Goal: Find specific fact: Find specific fact

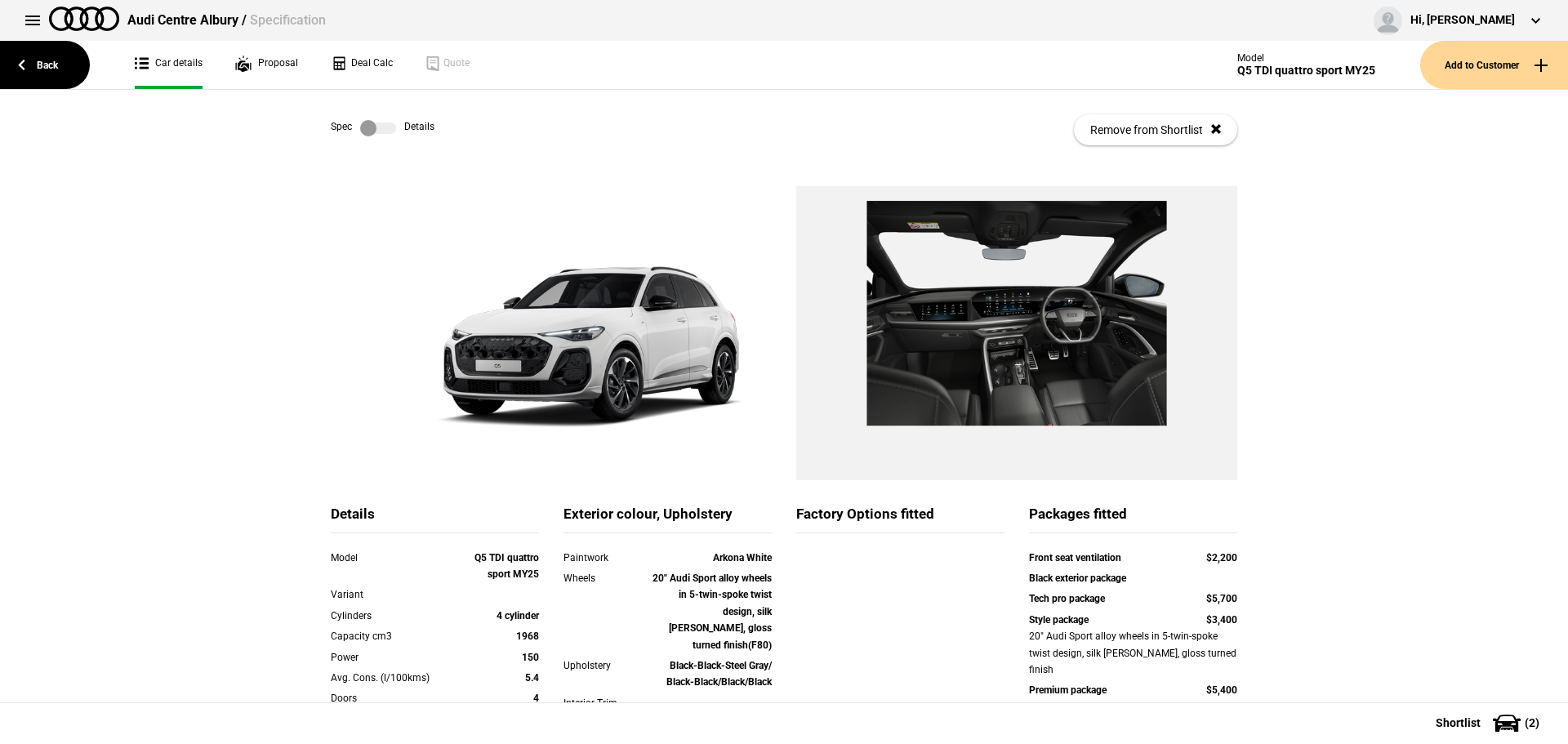
click at [391, 126] on label at bounding box center [378, 127] width 36 height 16
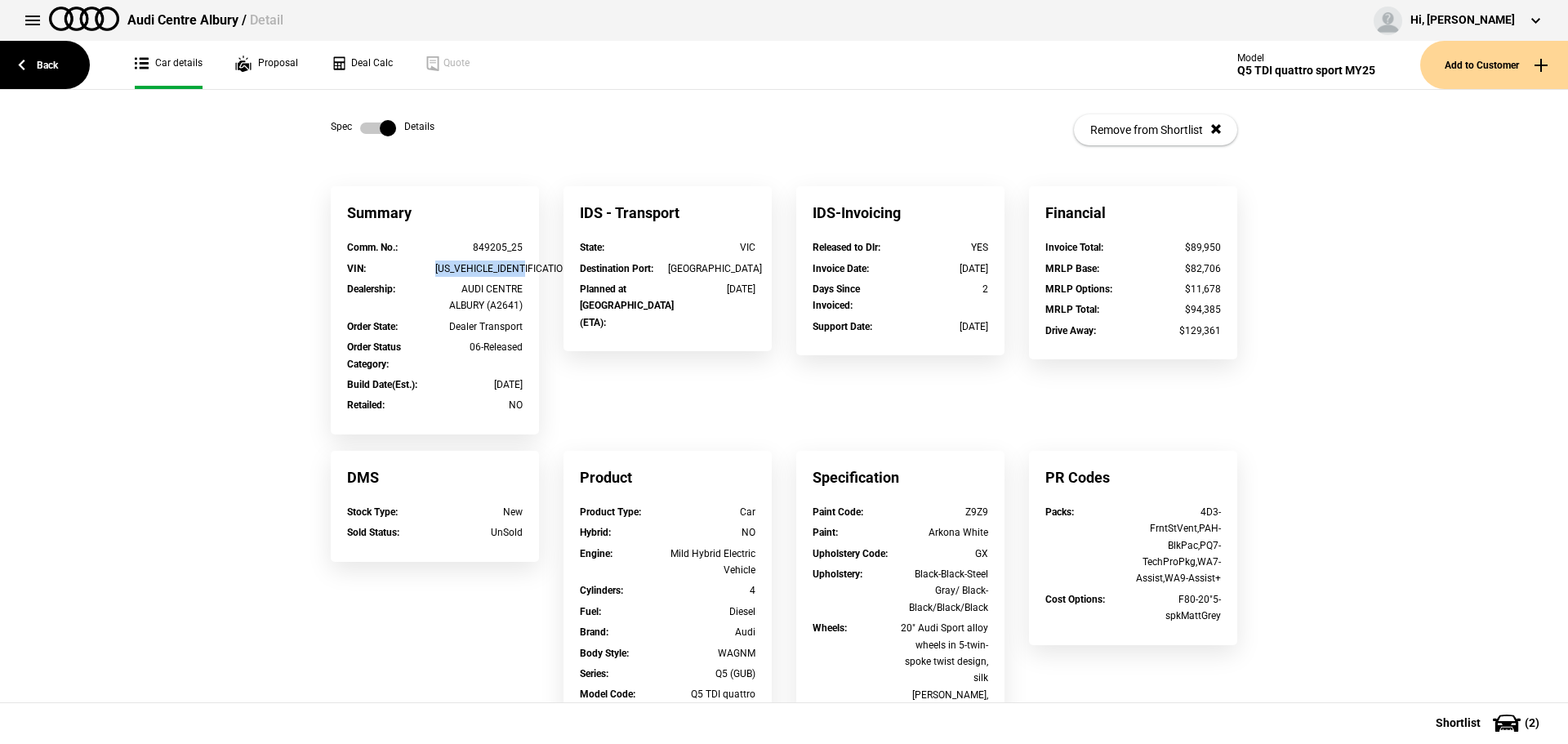
drag, startPoint x: 428, startPoint y: 263, endPoint x: 534, endPoint y: 265, distance: 106.0
click at [534, 265] on div "Summary Comm. No. : 849205_25 VIN : [US_VEHICLE_IDENTIFICATION_NUMBER] Dealersh…" at bounding box center [435, 319] width 233 height 265
copy div "[US_VEHICLE_IDENTIFICATION_NUMBER]"
click at [62, 69] on link "Back" at bounding box center [45, 64] width 89 height 48
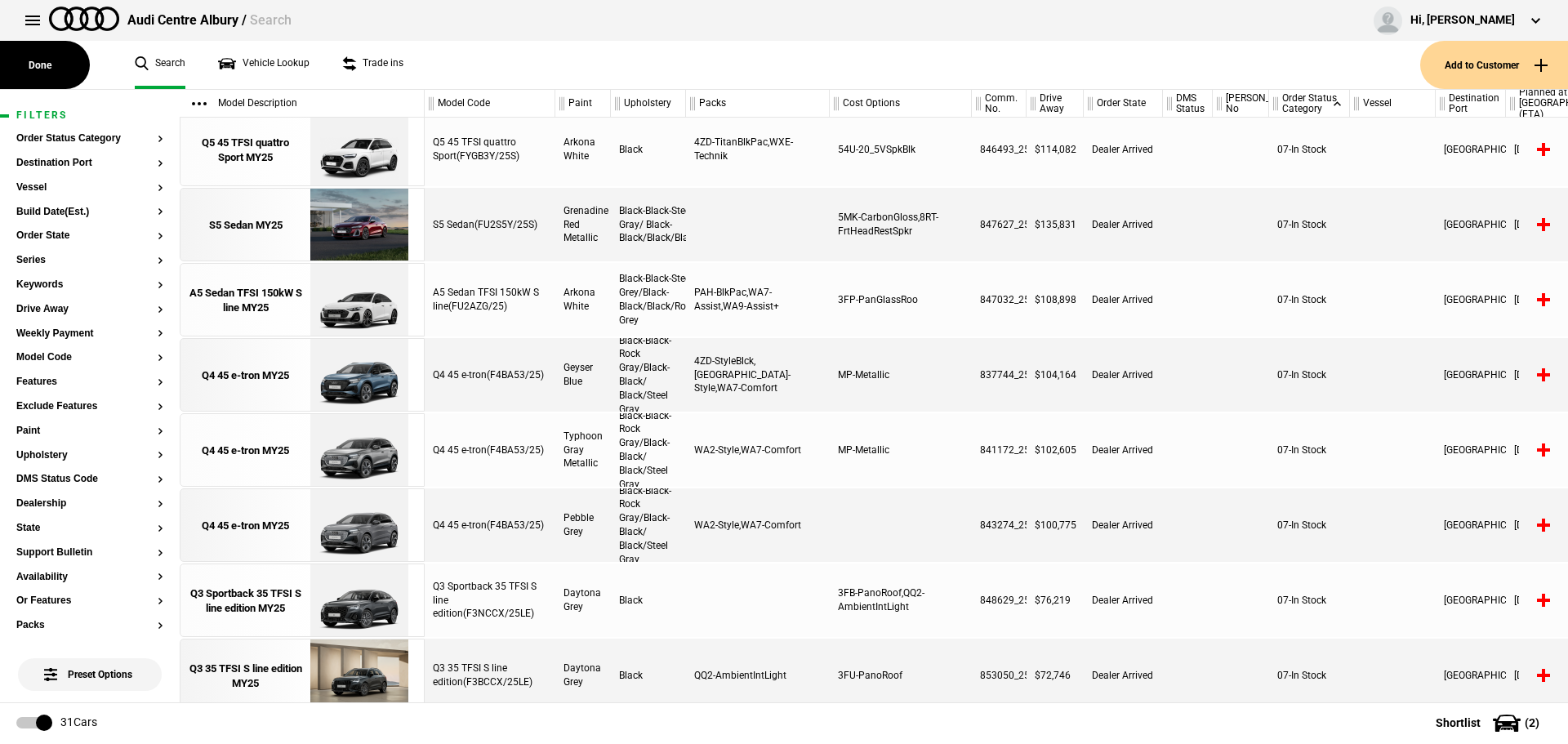
scroll to position [867, 0]
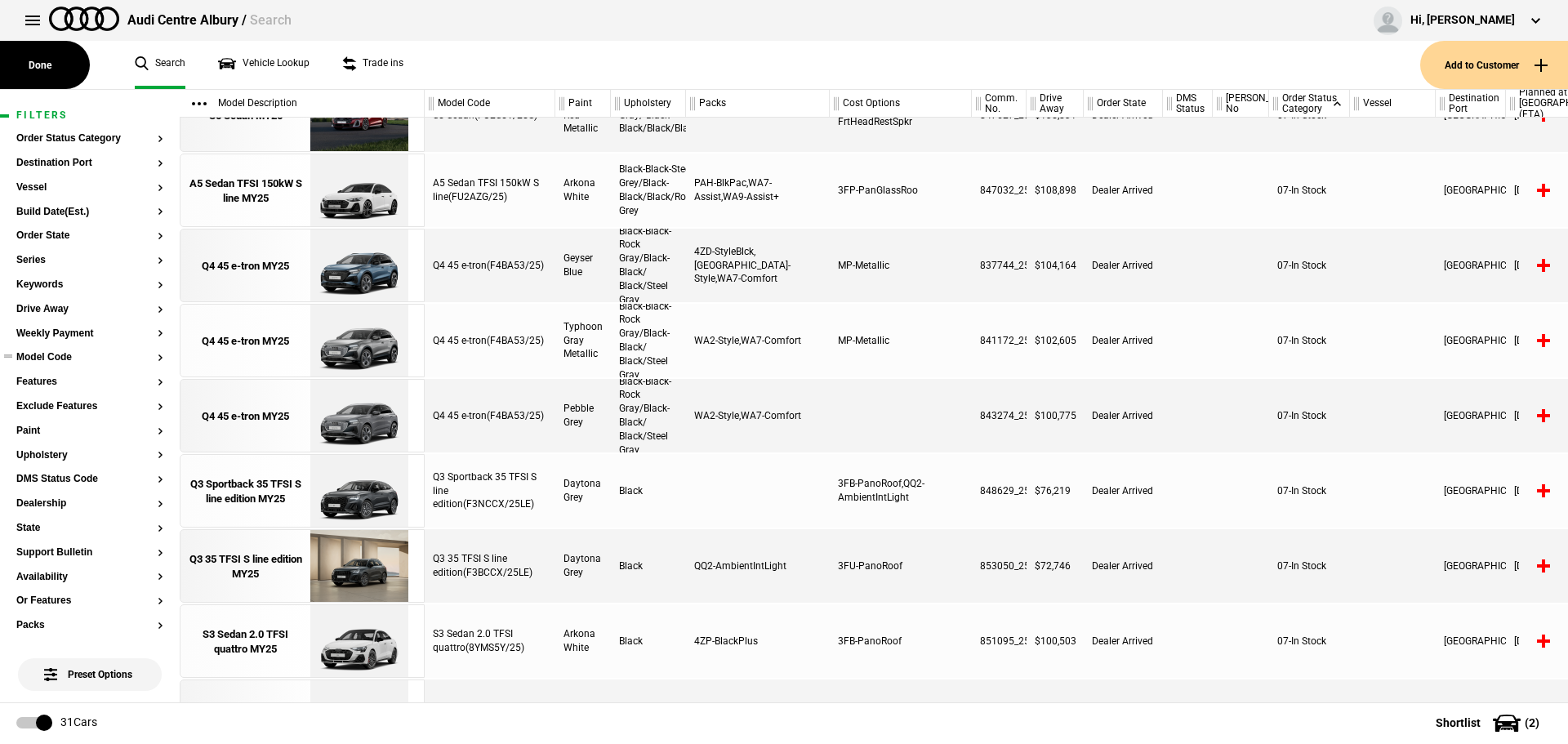
click at [51, 363] on button "Model Code" at bounding box center [89, 358] width 147 height 12
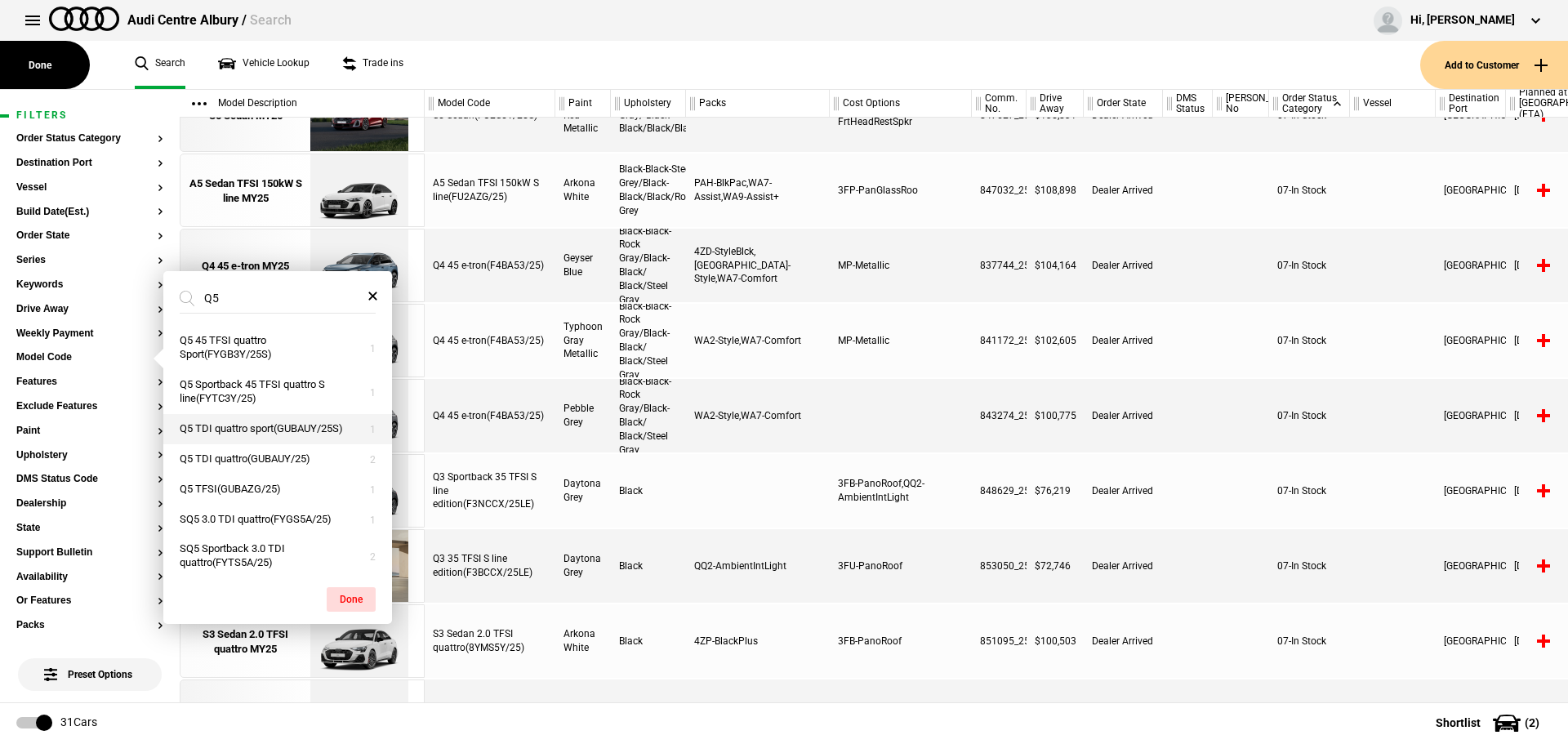
type input "Q5"
click at [307, 435] on button "Q5 TDI quattro sport(GUBAUY/25S)" at bounding box center [277, 429] width 229 height 30
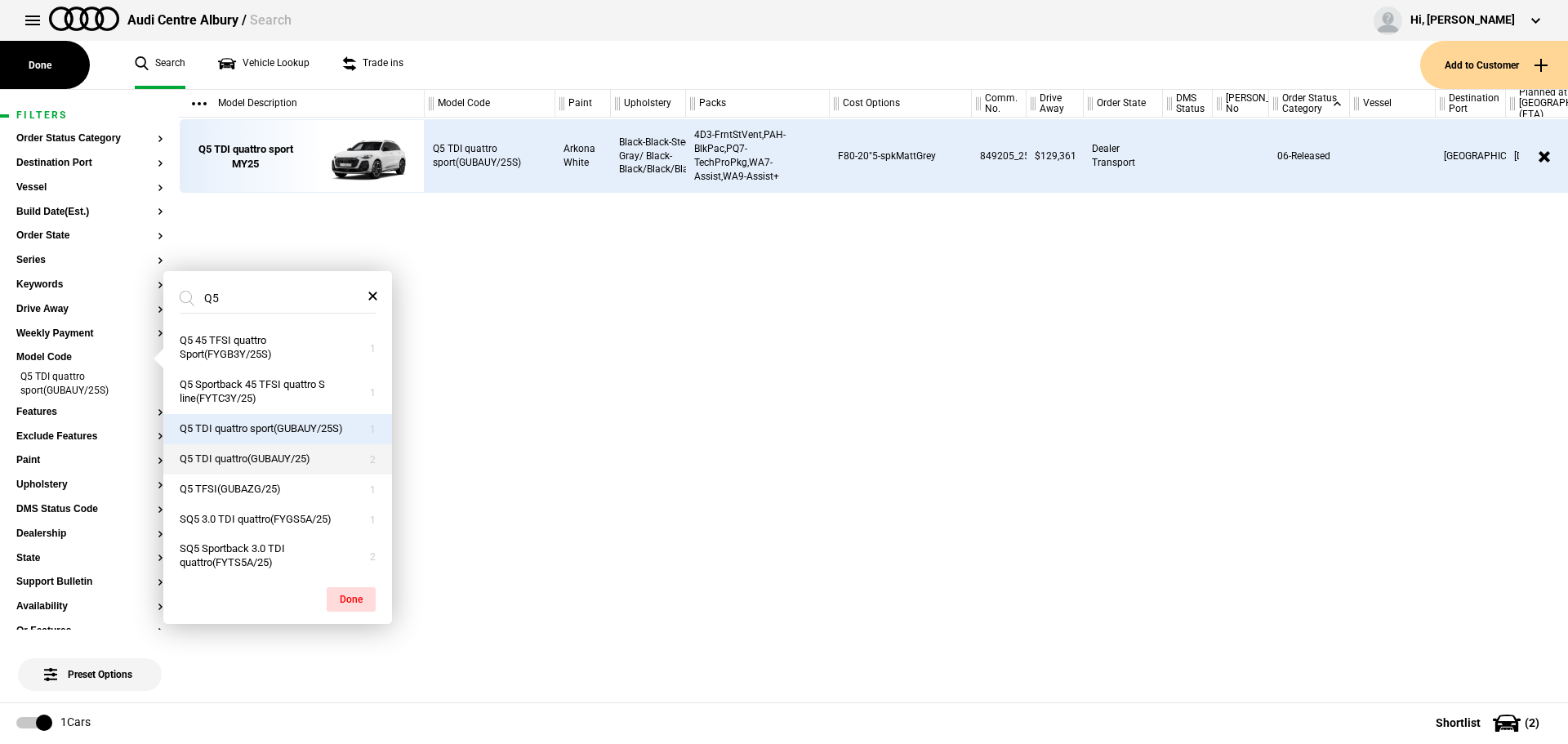
click at [300, 464] on button "Q5 TDI quattro(GUBAUY/25)" at bounding box center [277, 460] width 229 height 30
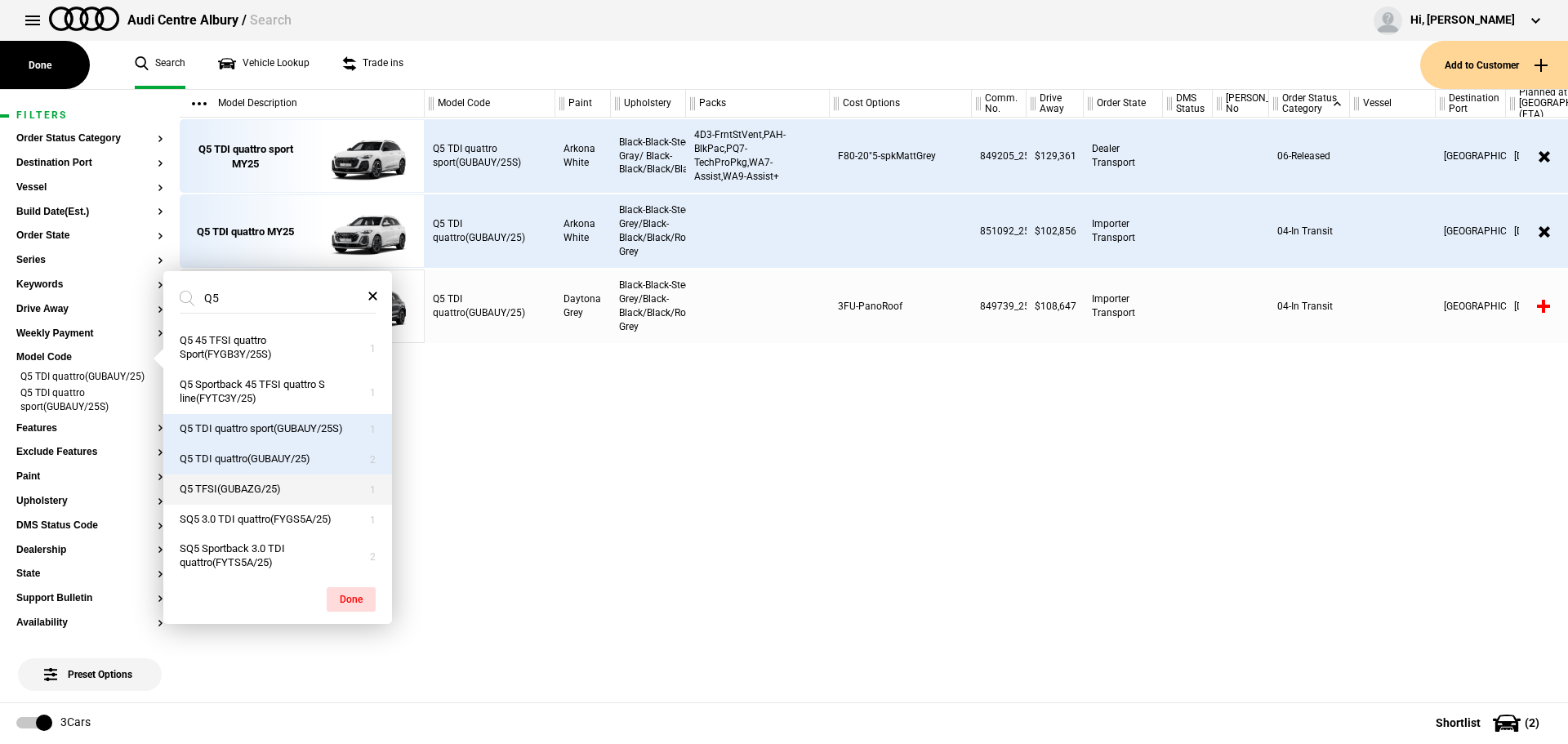
click at [294, 486] on button "Q5 TFSI(GUBAZG/25)" at bounding box center [277, 489] width 229 height 30
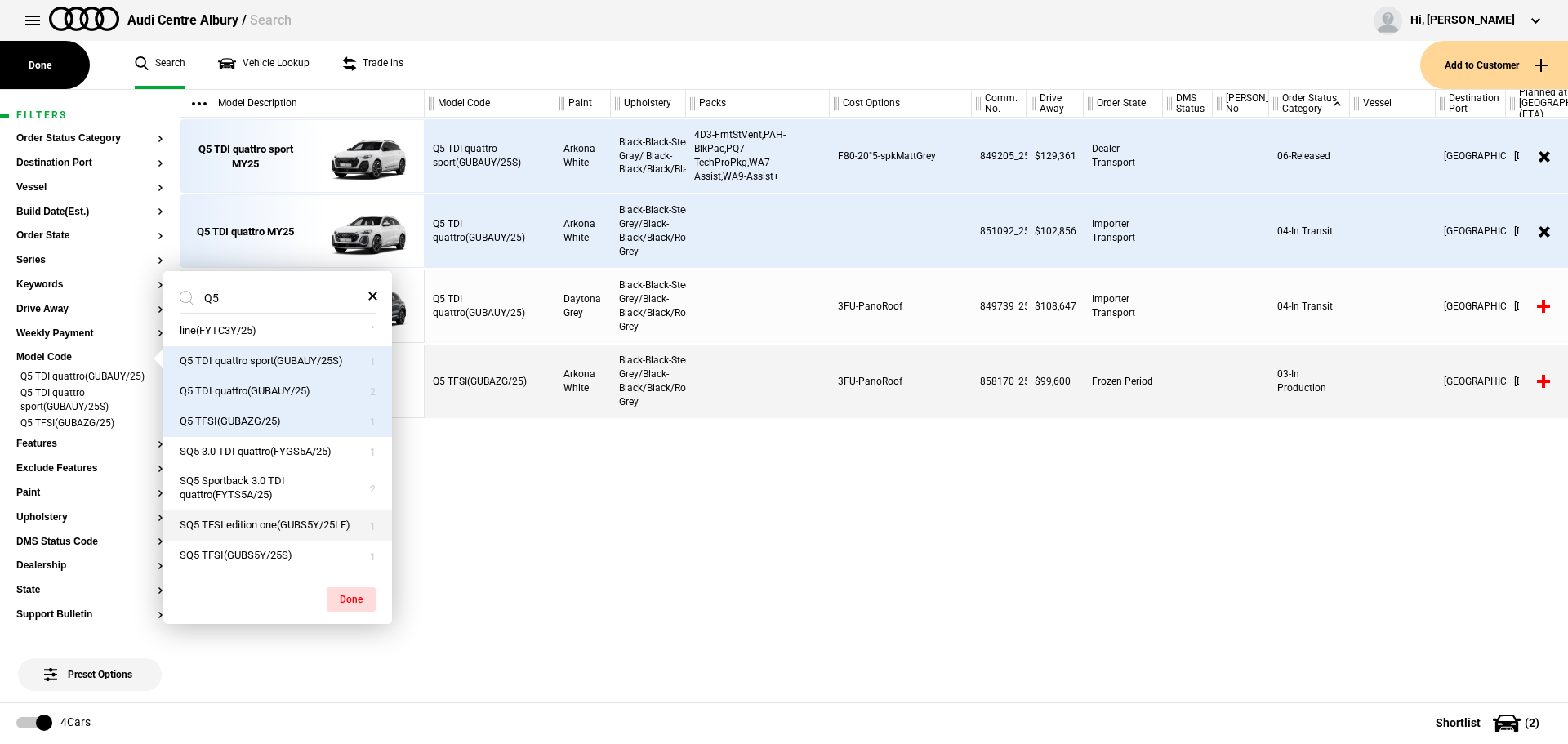
click at [282, 522] on button "SQ5 TFSI edition one(GUBS5Y/25LE)" at bounding box center [277, 526] width 229 height 30
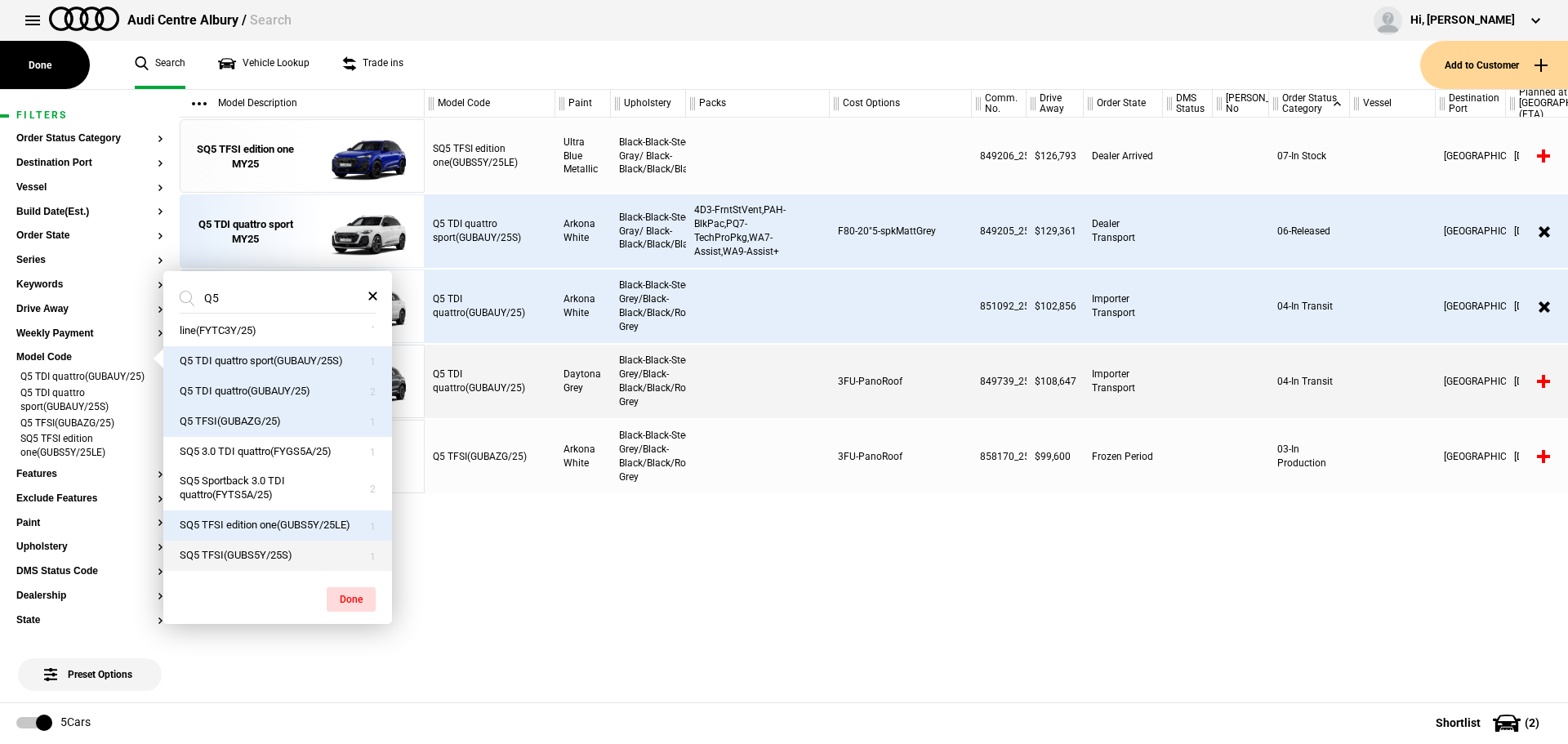
click at [279, 548] on button "SQ5 TFSI(GUBS5Y/25S)" at bounding box center [277, 556] width 229 height 30
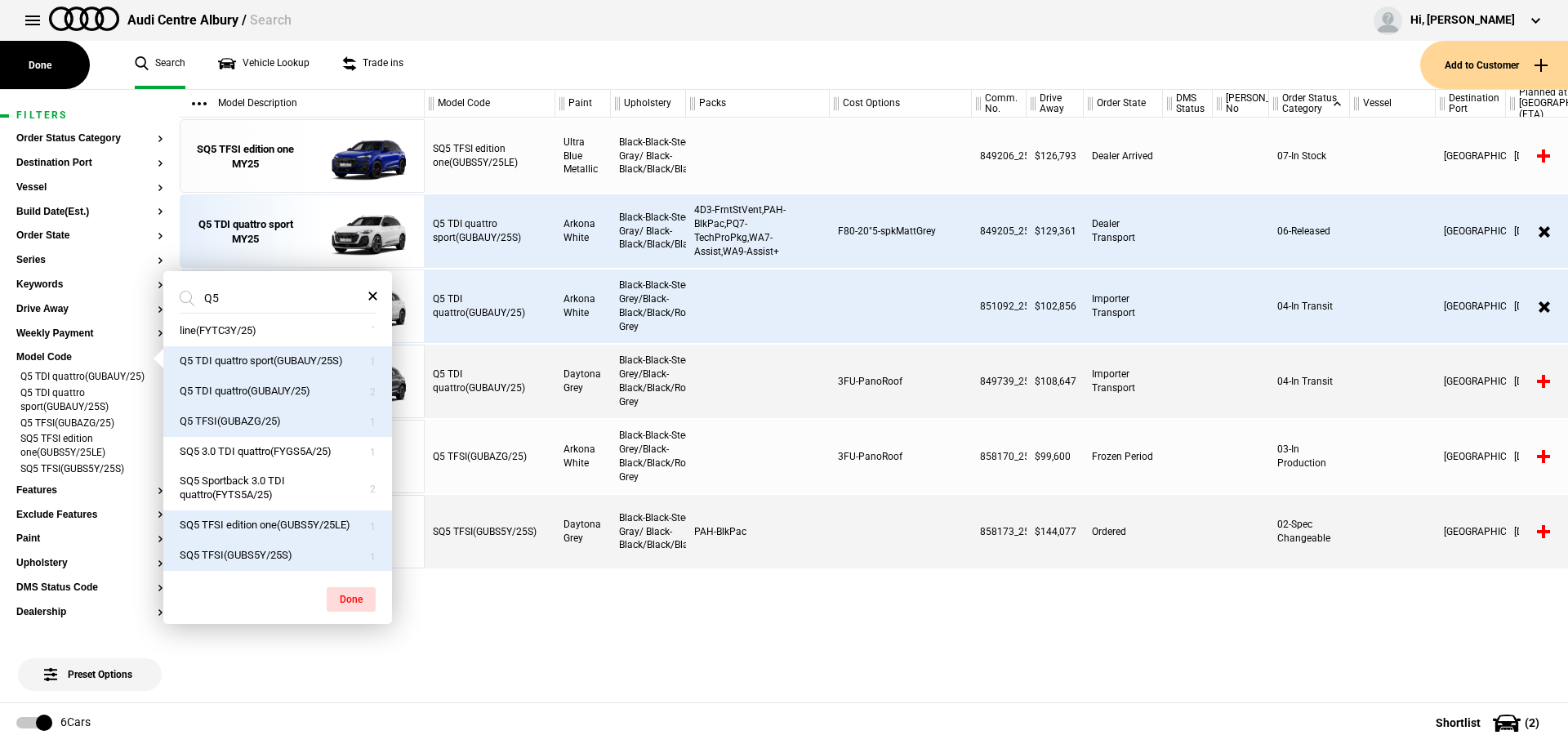
click at [599, 595] on div "SQ5 TFSI edition one(GUBS5Y/25LE) Ultra Blue Metallic Black-Black-Steel Gray/ B…" at bounding box center [995, 409] width 1143 height 585
